Goal: Task Accomplishment & Management: Use online tool/utility

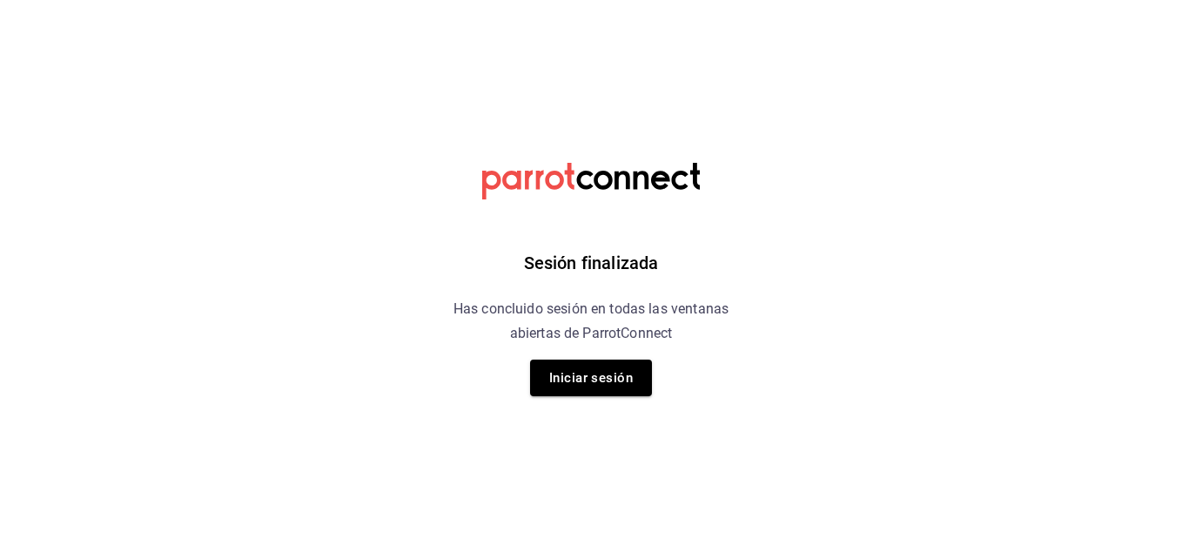
drag, startPoint x: 568, startPoint y: 390, endPoint x: 441, endPoint y: 527, distance: 187.2
click at [441, 519] on div "Sesión finalizada Has concluido sesión en todas las ventanas abiertas de Parrot…" at bounding box center [591, 279] width 439 height 559
click at [590, 367] on button "Iniciar sesión" at bounding box center [591, 377] width 122 height 37
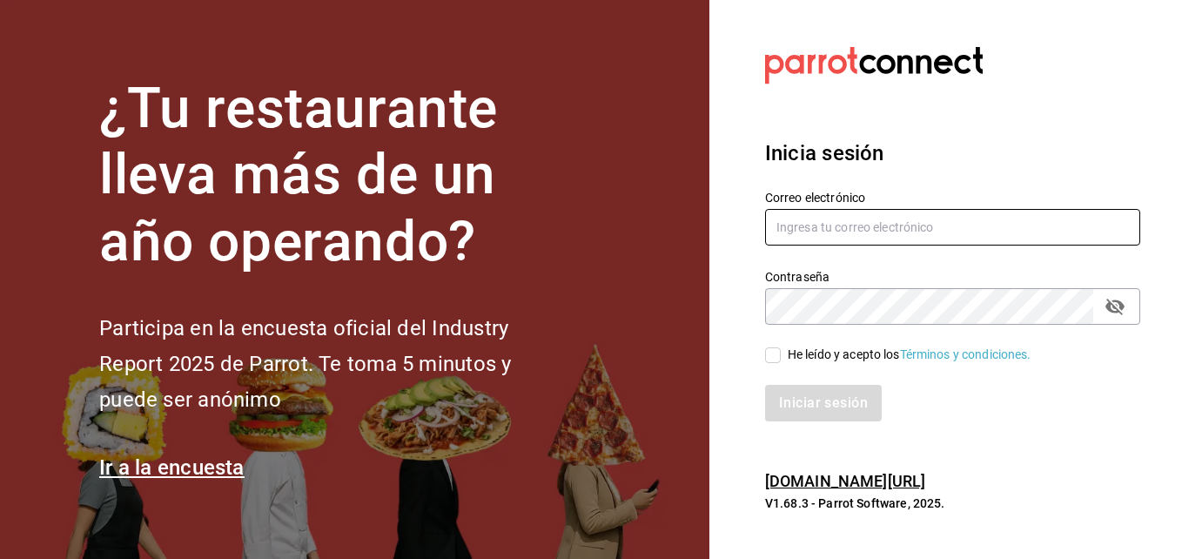
type input "roberto.barron@costeno.com"
click at [744, 353] on input "He leído y acepto los Términos y condiciones." at bounding box center [773, 355] width 16 height 16
checkbox input "true"
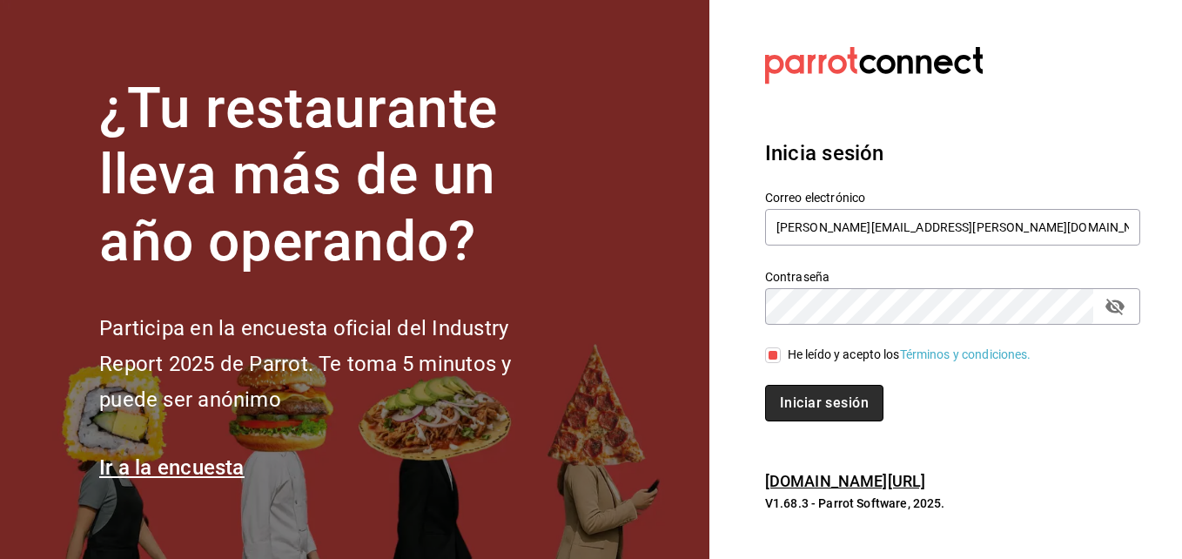
click at [744, 391] on button "Iniciar sesión" at bounding box center [824, 403] width 118 height 37
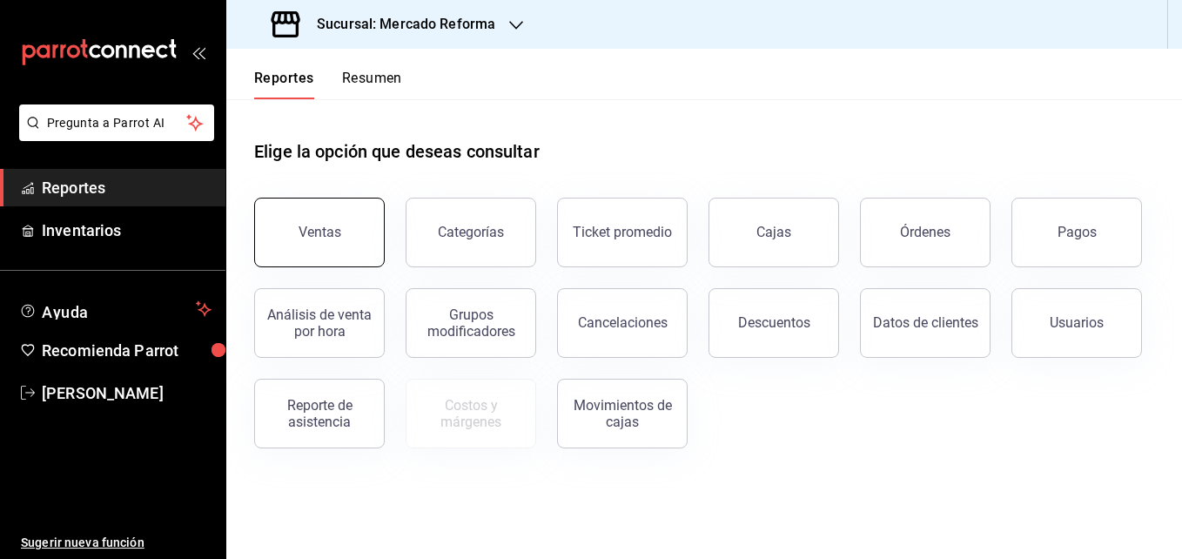
click at [311, 230] on div "Ventas" at bounding box center [319, 232] width 43 height 17
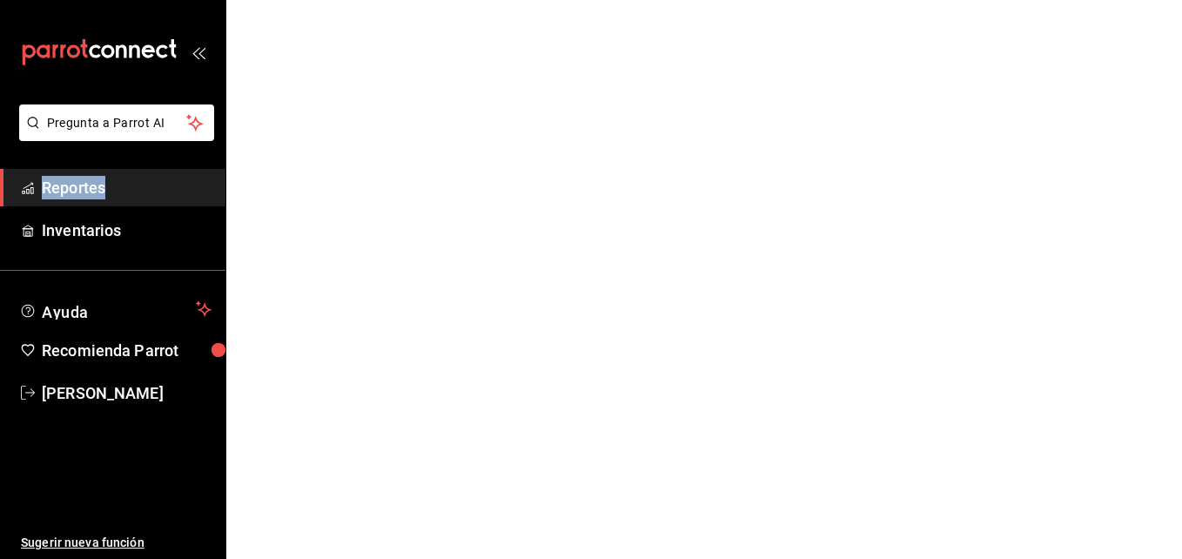
click at [311, 0] on html "Pregunta a Parrot AI Reportes Inventarios Ayuda Recomienda Parrot [PERSON_NAME]…" at bounding box center [591, 0] width 1182 height 0
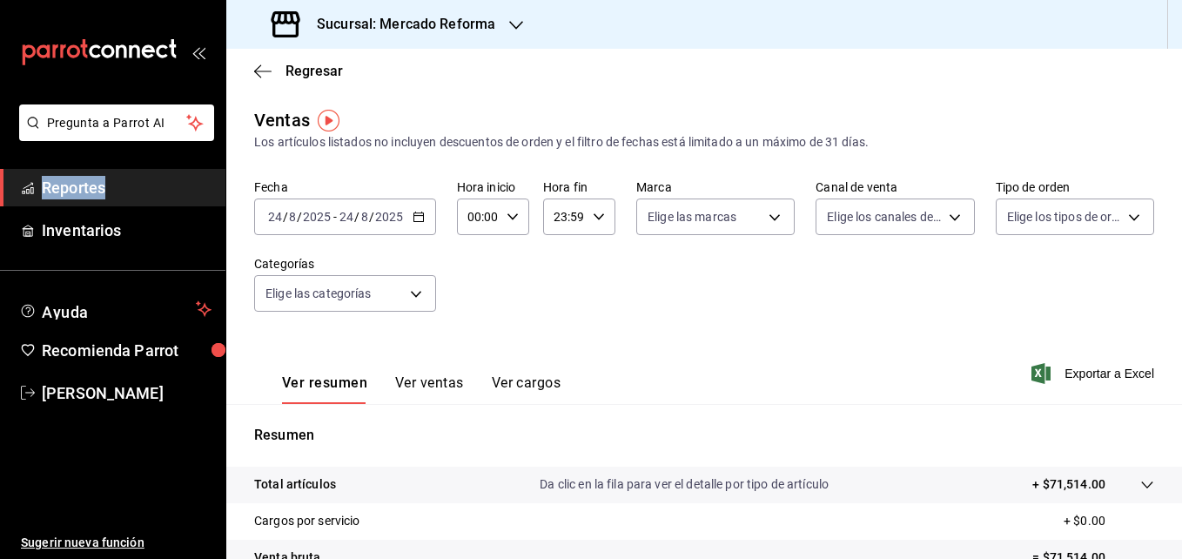
drag, startPoint x: 311, startPoint y: 230, endPoint x: 420, endPoint y: 218, distance: 110.3
click at [420, 218] on icon "button" at bounding box center [418, 217] width 12 height 12
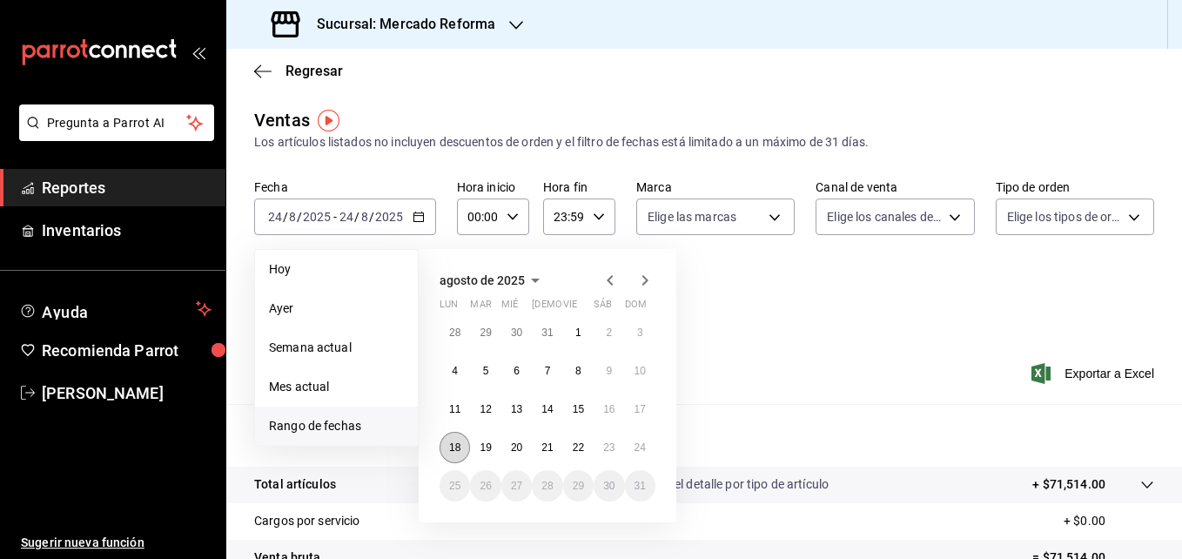
click at [449, 445] on abbr "18" at bounding box center [454, 447] width 11 height 12
click at [638, 442] on abbr "24" at bounding box center [639, 447] width 11 height 12
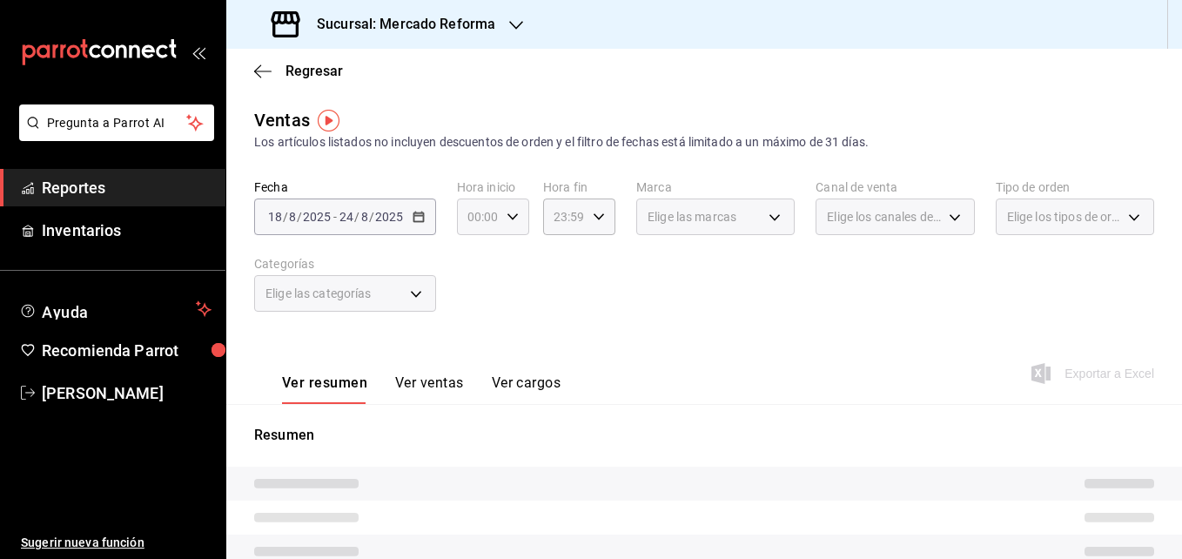
click at [519, 218] on div "00:00 Hora inicio" at bounding box center [493, 216] width 72 height 37
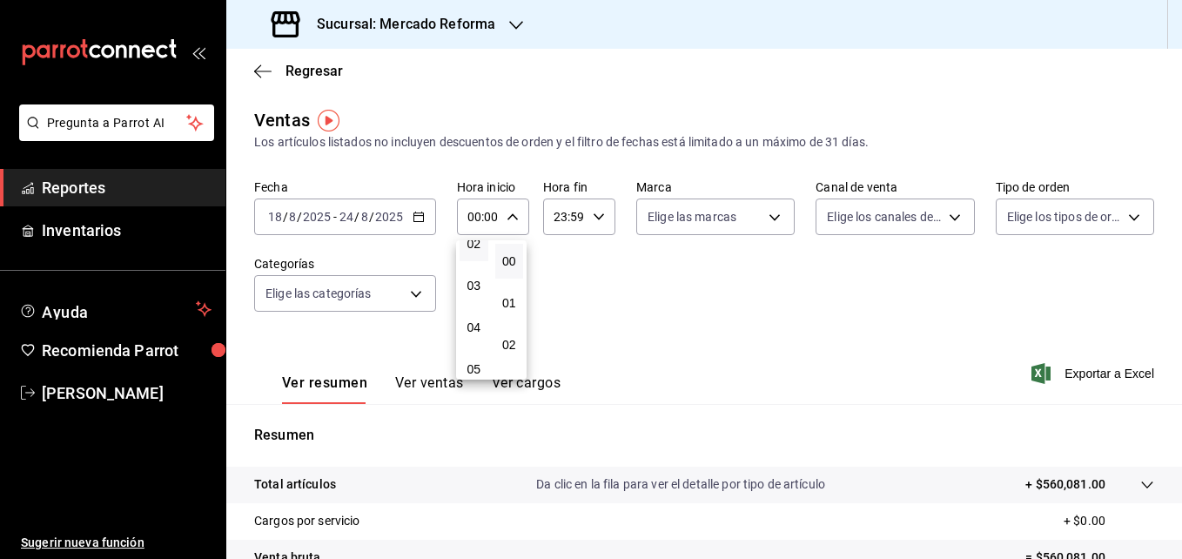
scroll to position [117, 0]
click at [478, 352] on span "05" at bounding box center [474, 353] width 8 height 14
type input "05:00"
click at [858, 272] on div at bounding box center [591, 279] width 1182 height 559
click at [1076, 373] on span "Exportar a Excel" at bounding box center [1094, 373] width 119 height 21
